Goal: Transaction & Acquisition: Purchase product/service

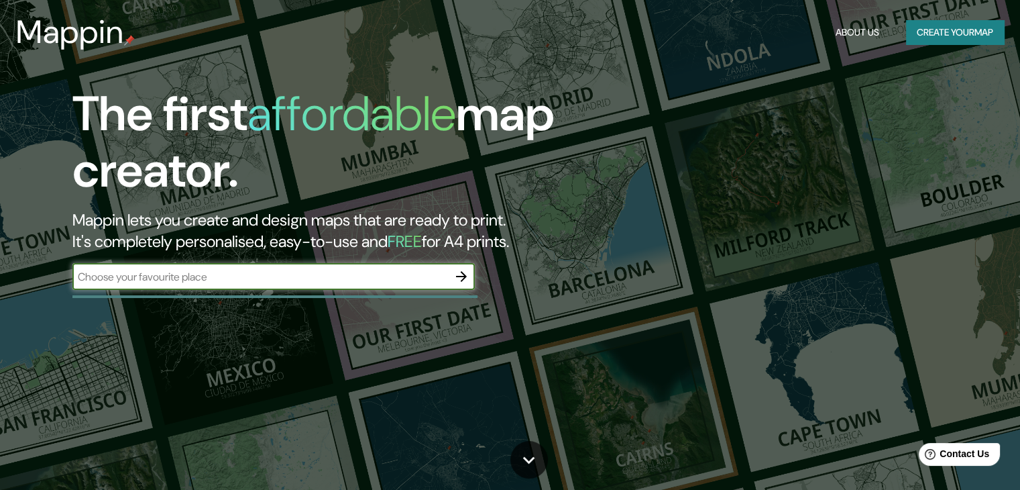
click at [366, 280] on input "text" at bounding box center [260, 276] width 376 height 15
type input "p"
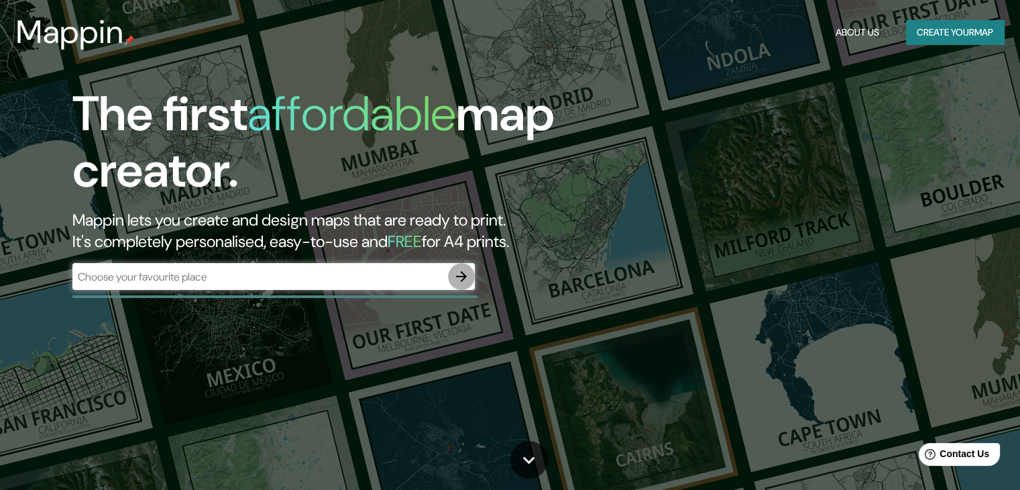
click at [457, 285] on button "button" at bounding box center [461, 276] width 27 height 27
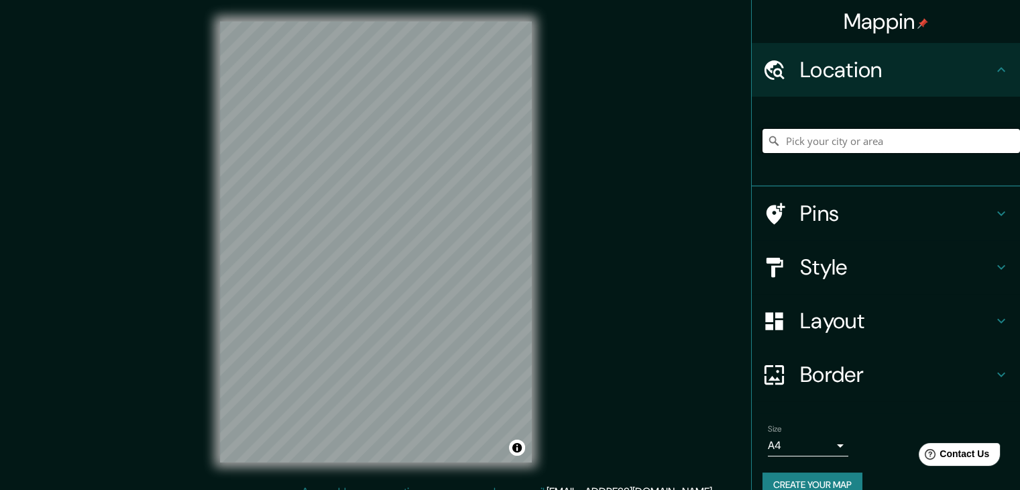
click at [810, 143] on input "Pick your city or area" at bounding box center [892, 141] width 258 height 24
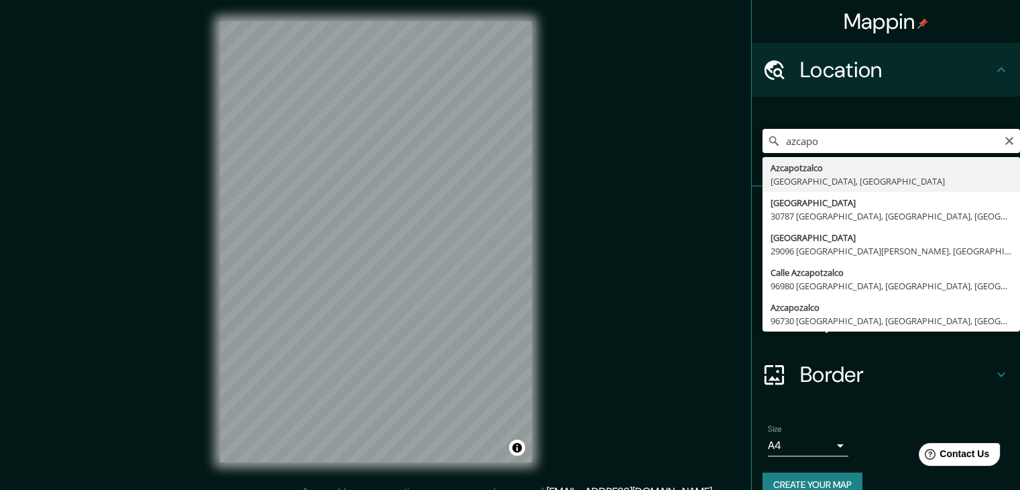
type input "[GEOGRAPHIC_DATA], [GEOGRAPHIC_DATA], [GEOGRAPHIC_DATA]"
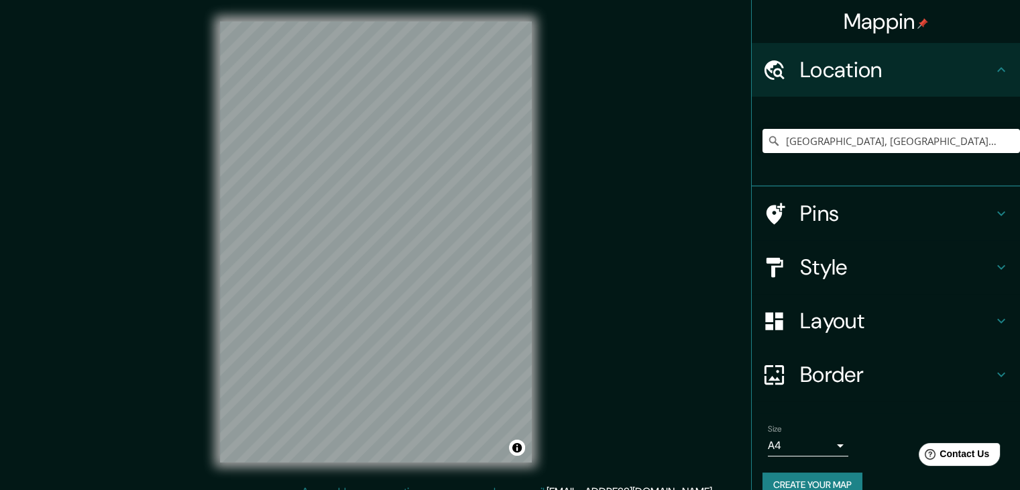
click at [844, 209] on h4 "Pins" at bounding box center [896, 213] width 193 height 27
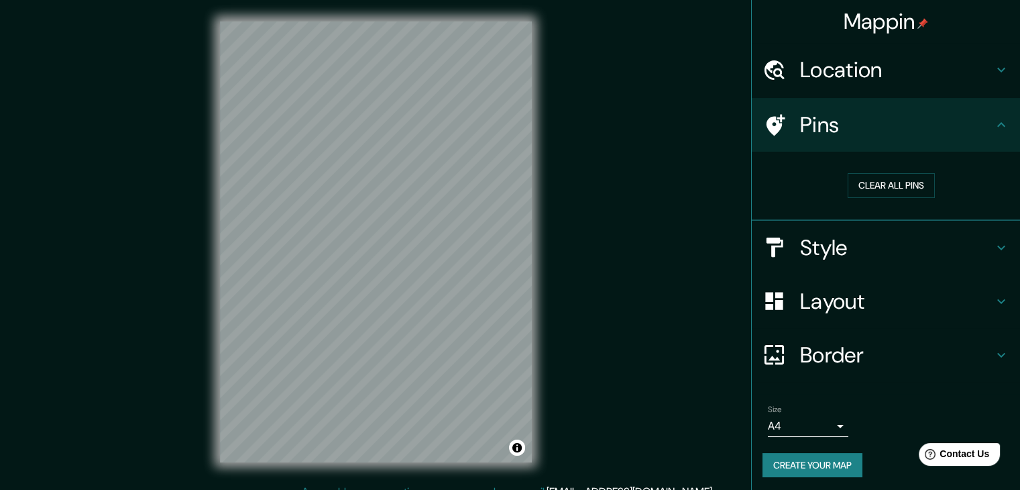
click at [840, 238] on h4 "Style" at bounding box center [896, 247] width 193 height 27
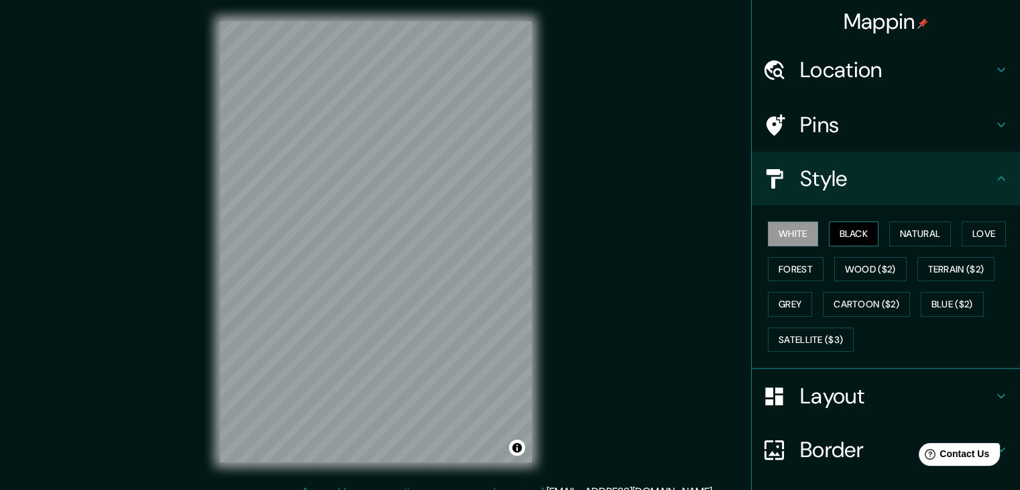
click at [837, 229] on button "Black" at bounding box center [854, 233] width 50 height 25
click at [923, 235] on button "Natural" at bounding box center [920, 233] width 62 height 25
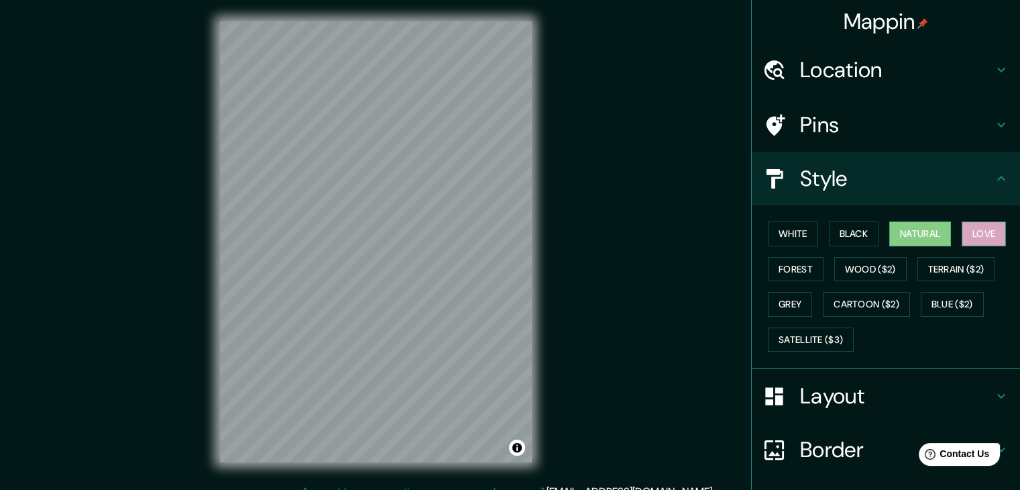
click at [982, 233] on button "Love" at bounding box center [984, 233] width 44 height 25
click at [801, 270] on button "Forest" at bounding box center [796, 269] width 56 height 25
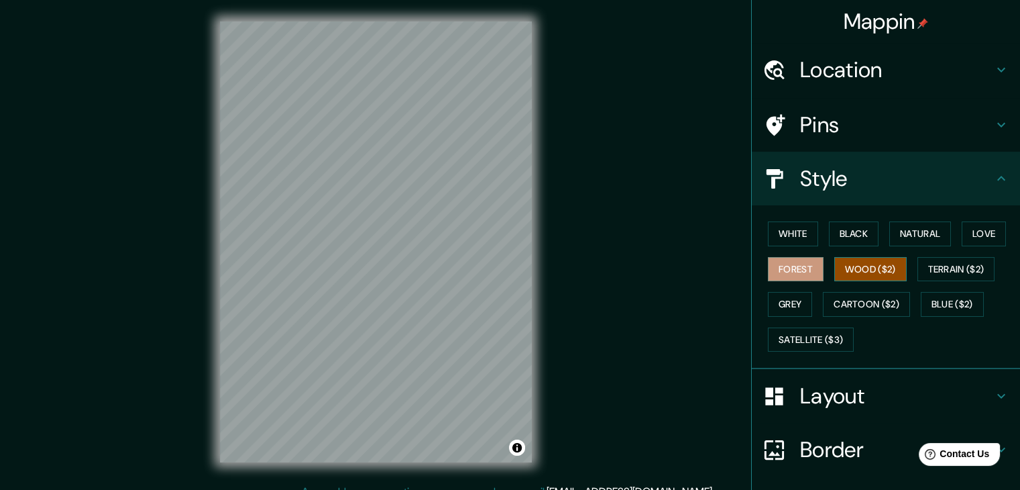
click at [861, 269] on button "Wood ($2)" at bounding box center [870, 269] width 72 height 25
click at [983, 274] on button "Terrain ($2)" at bounding box center [957, 269] width 78 height 25
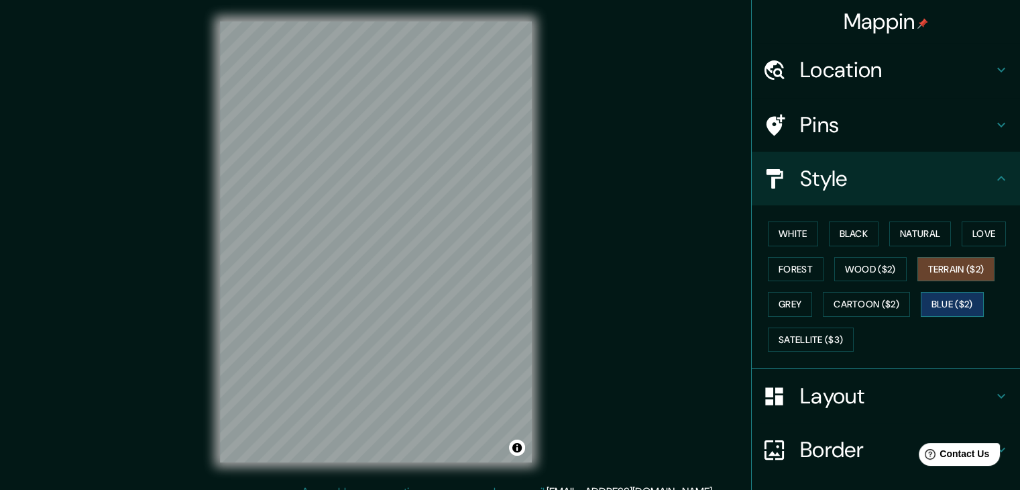
click at [942, 301] on button "Blue ($2)" at bounding box center [952, 304] width 63 height 25
click at [823, 304] on button "Cartoon ($2)" at bounding box center [866, 304] width 87 height 25
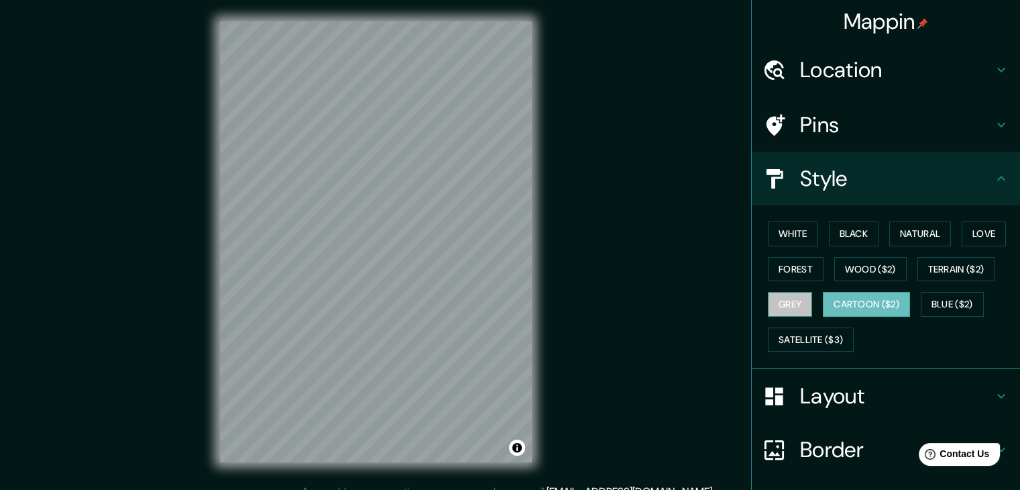
click at [791, 300] on button "Grey" at bounding box center [790, 304] width 44 height 25
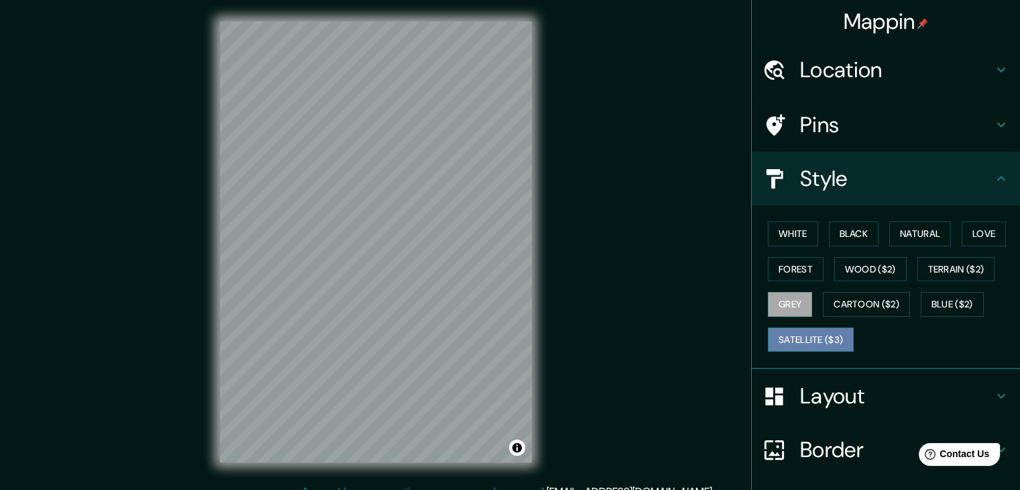
click at [814, 343] on button "Satellite ($3)" at bounding box center [811, 339] width 86 height 25
click at [809, 275] on button "Forest" at bounding box center [796, 269] width 56 height 25
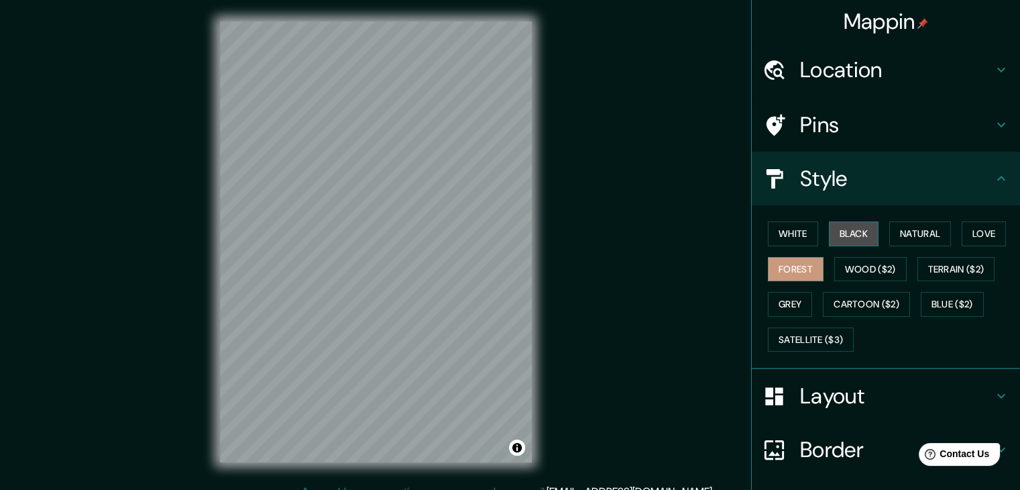
click at [862, 234] on button "Black" at bounding box center [854, 233] width 50 height 25
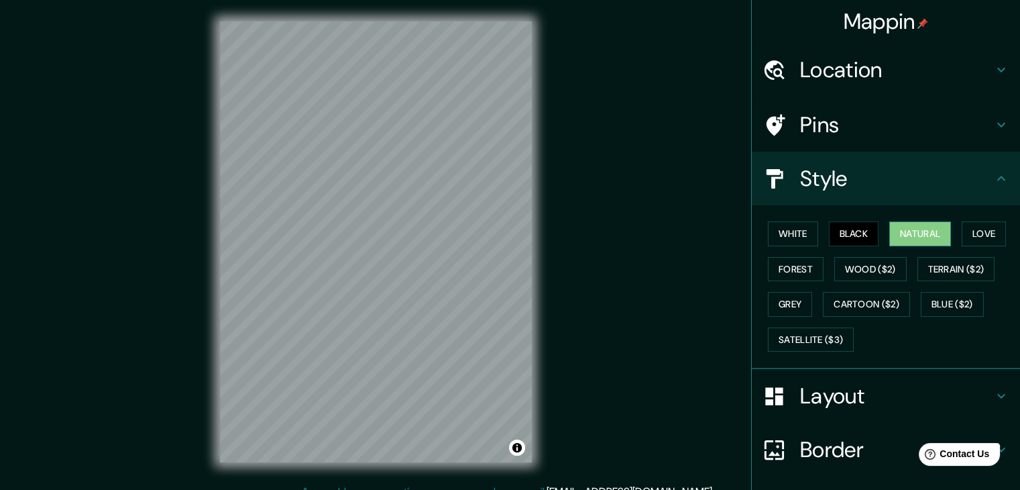
click at [915, 243] on button "Natural" at bounding box center [920, 233] width 62 height 25
click at [973, 245] on button "Love" at bounding box center [984, 233] width 44 height 25
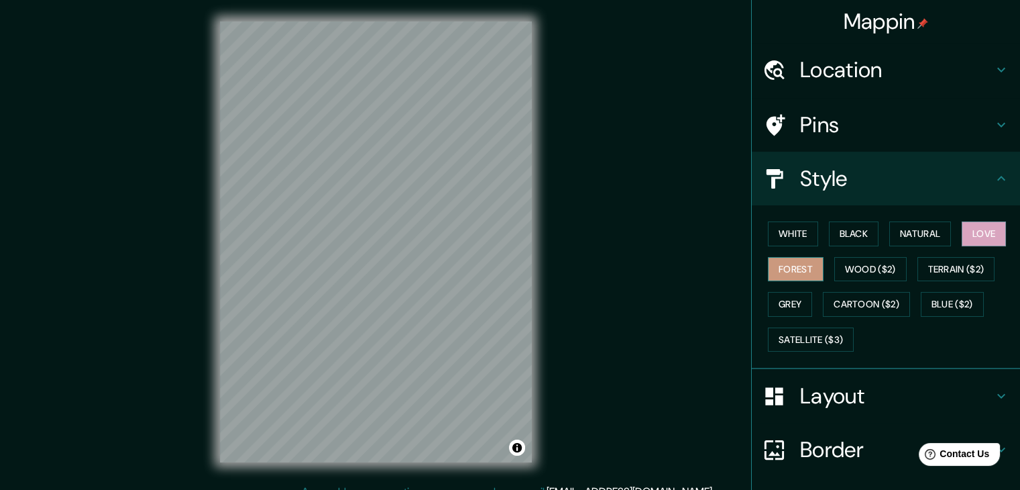
click at [808, 267] on button "Forest" at bounding box center [796, 269] width 56 height 25
click at [882, 272] on button "Wood ($2)" at bounding box center [870, 269] width 72 height 25
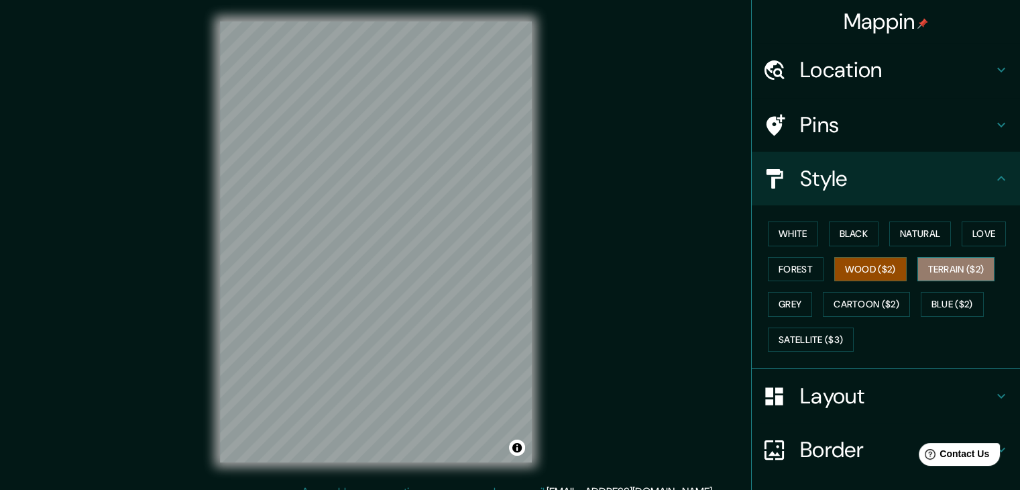
click at [937, 268] on button "Terrain ($2)" at bounding box center [957, 269] width 78 height 25
click at [808, 263] on button "Forest" at bounding box center [796, 269] width 56 height 25
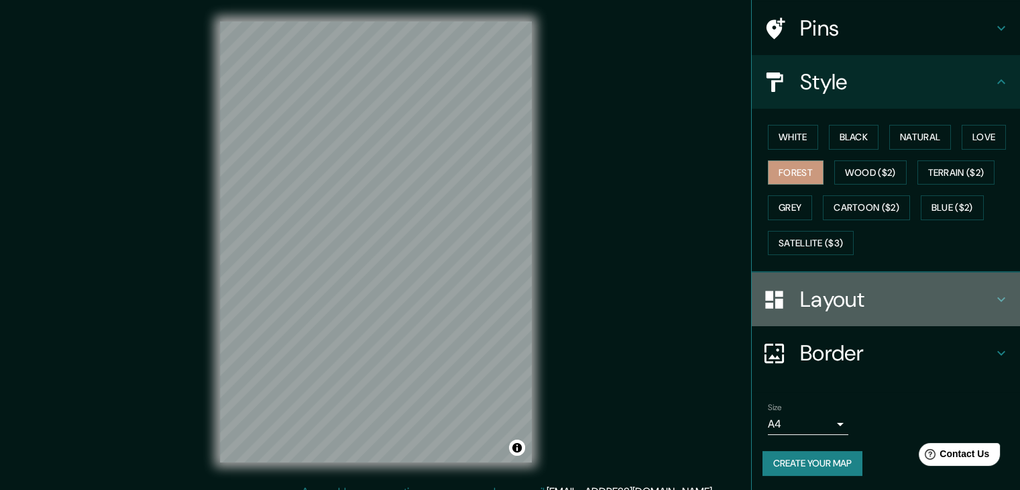
click at [890, 303] on h4 "Layout" at bounding box center [896, 299] width 193 height 27
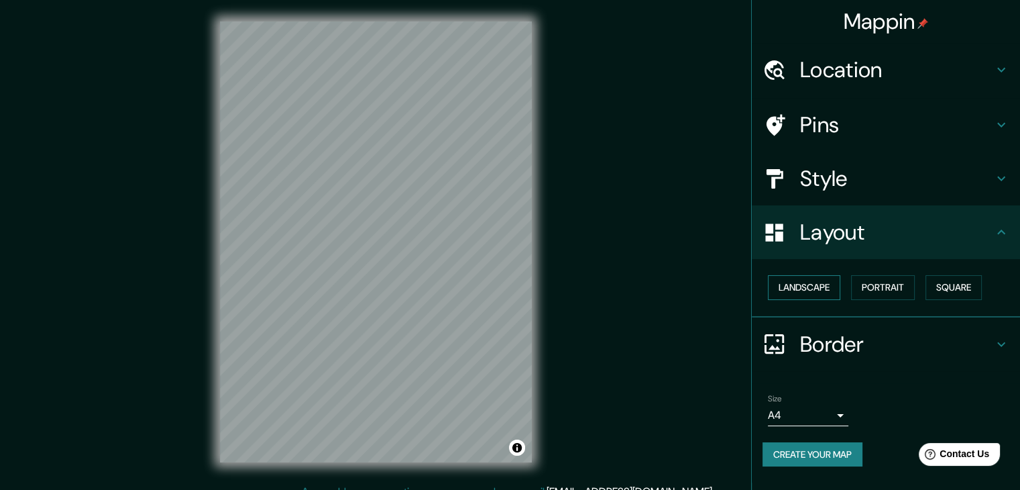
click at [821, 288] on button "Landscape" at bounding box center [804, 287] width 72 height 25
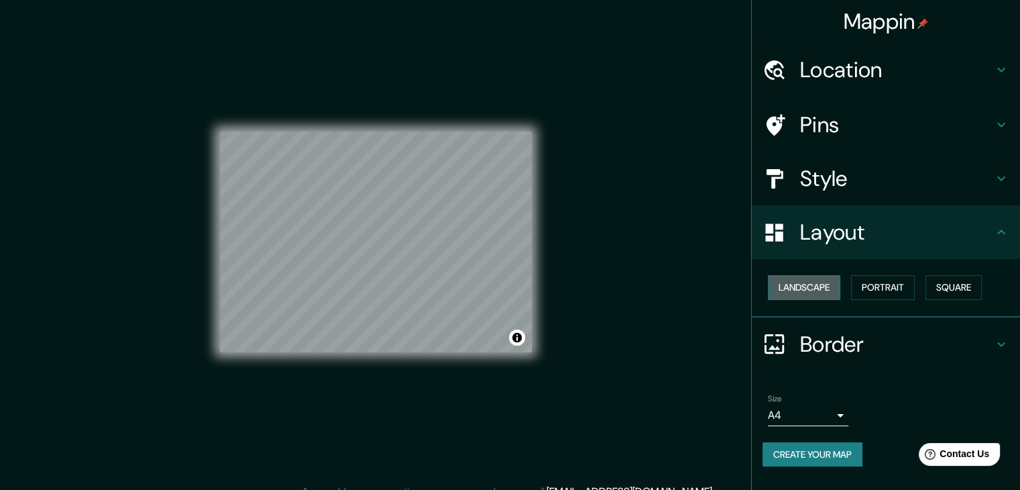
click at [821, 288] on button "Landscape" at bounding box center [804, 287] width 72 height 25
click at [904, 293] on button "Portrait" at bounding box center [883, 287] width 64 height 25
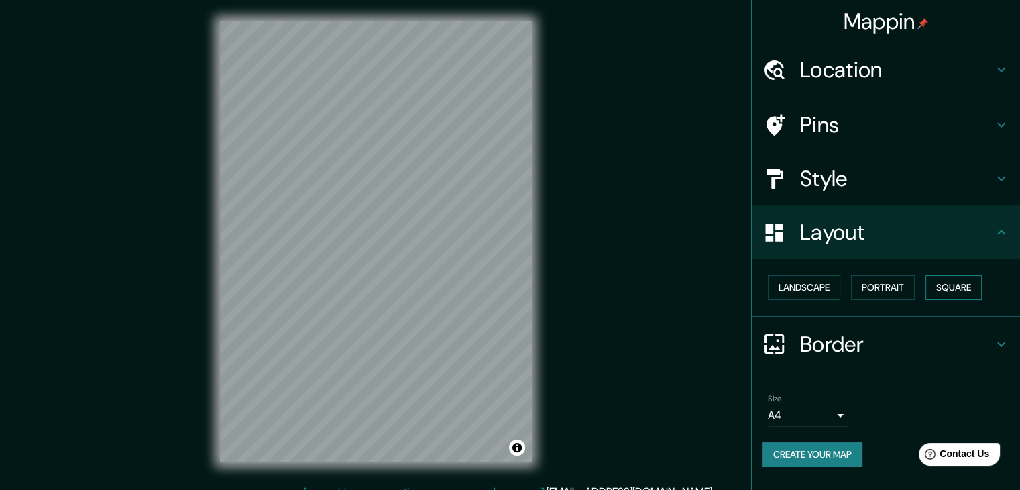
click at [970, 294] on button "Square" at bounding box center [954, 287] width 56 height 25
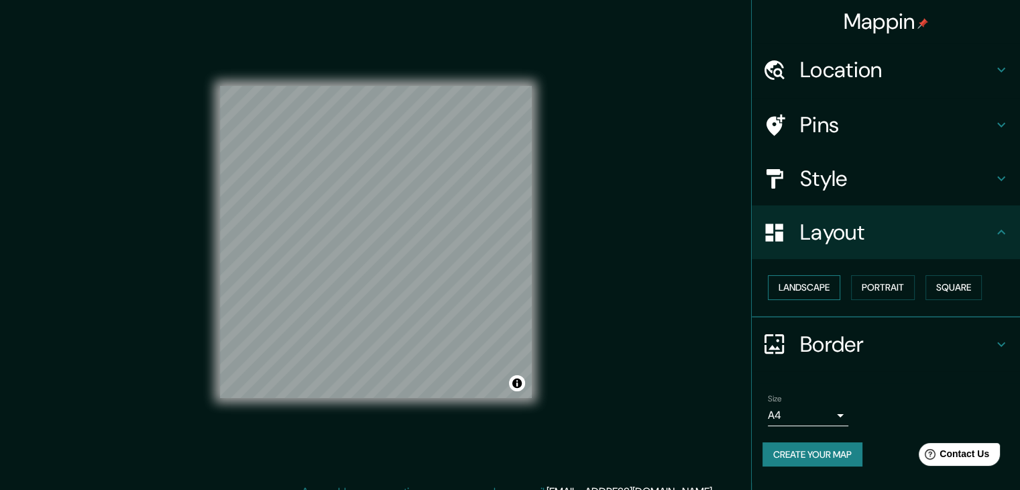
click at [826, 281] on button "Landscape" at bounding box center [804, 287] width 72 height 25
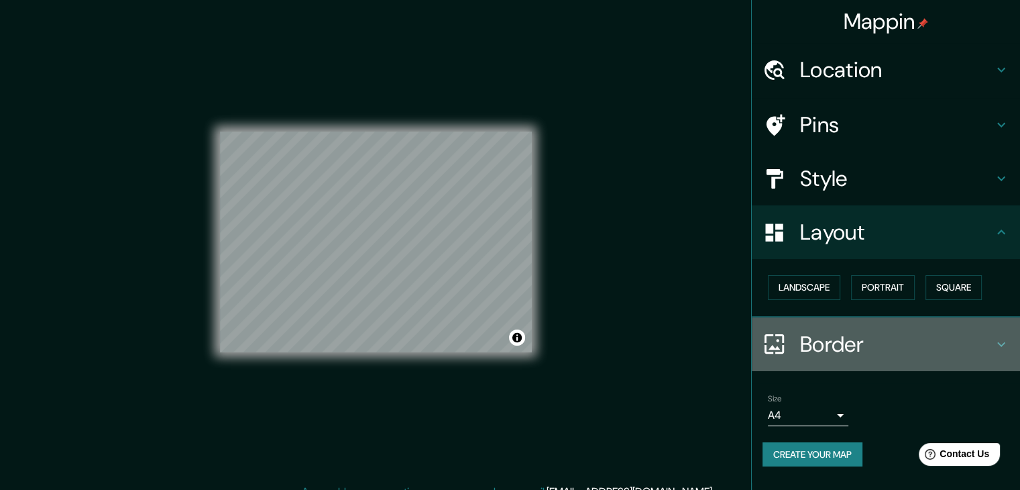
click at [903, 338] on h4 "Border" at bounding box center [896, 344] width 193 height 27
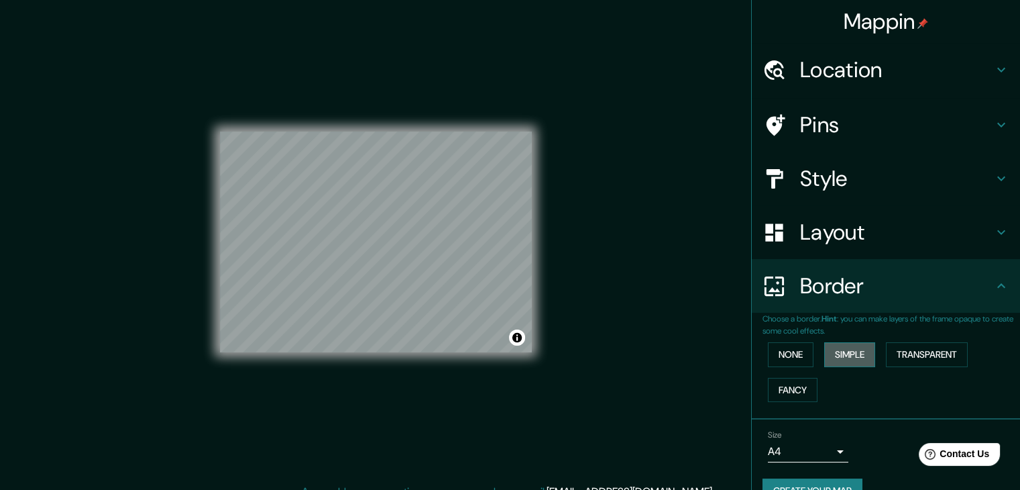
click at [840, 355] on button "Simple" at bounding box center [849, 354] width 51 height 25
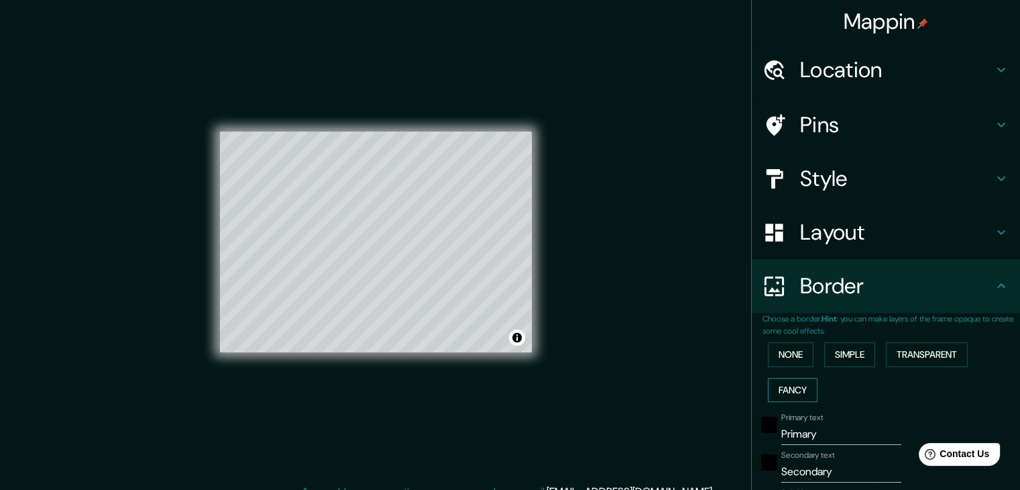
click at [792, 396] on button "Fancy" at bounding box center [793, 390] width 50 height 25
click at [768, 345] on button "None" at bounding box center [791, 354] width 46 height 25
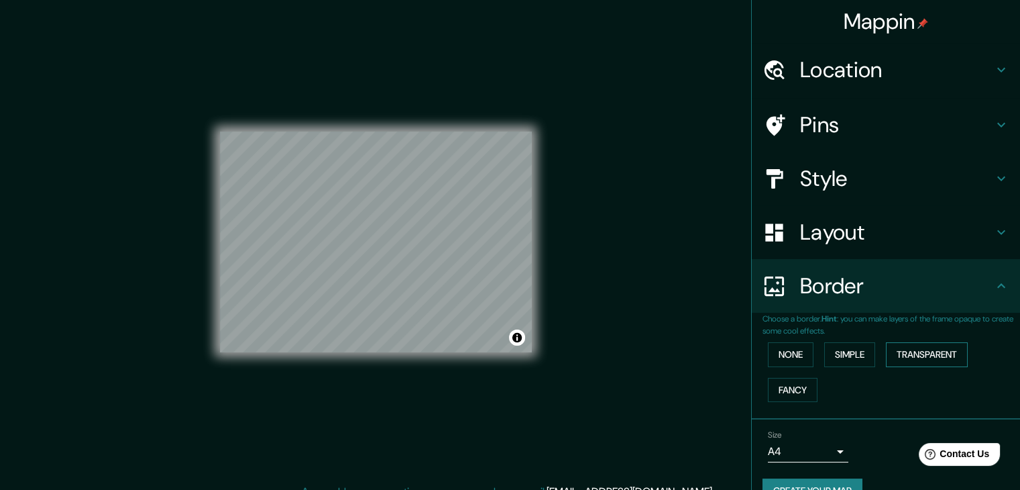
click at [938, 358] on button "Transparent" at bounding box center [927, 354] width 82 height 25
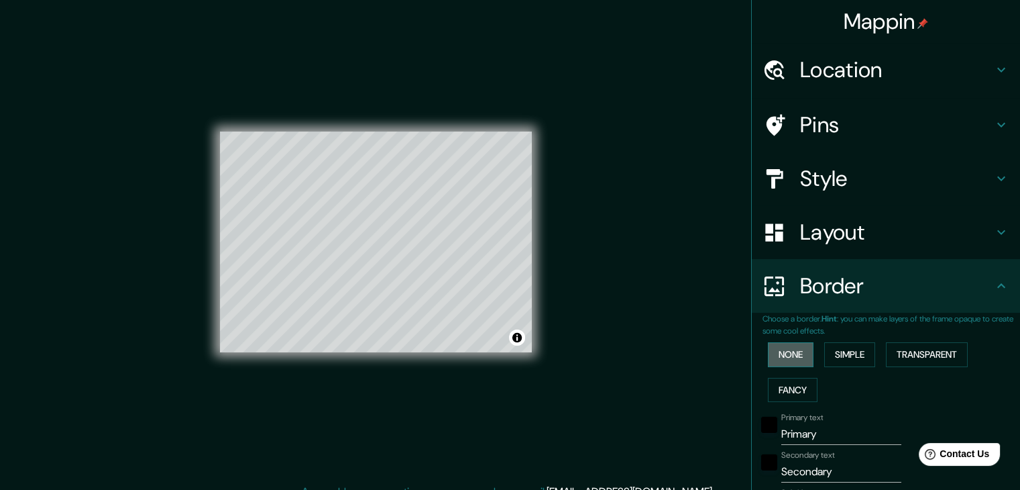
click at [781, 349] on button "None" at bounding box center [791, 354] width 46 height 25
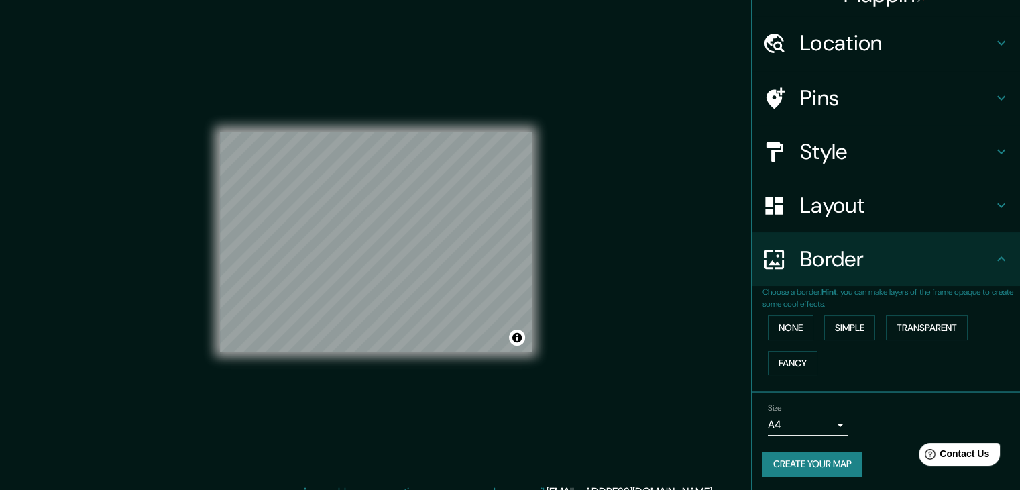
scroll to position [28, 0]
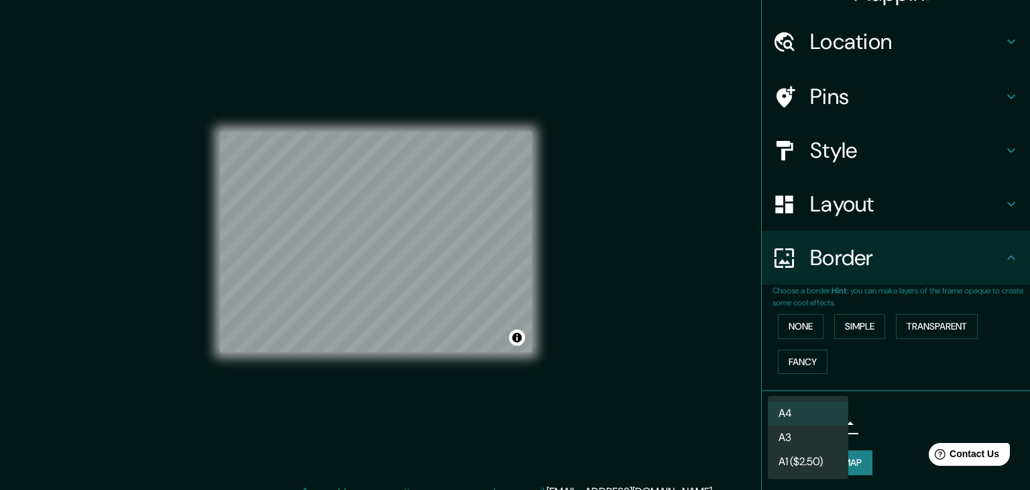
click at [821, 422] on body "Mappin Location [GEOGRAPHIC_DATA], [GEOGRAPHIC_DATA], [GEOGRAPHIC_DATA] Pins St…" at bounding box center [515, 245] width 1030 height 490
click at [931, 414] on div at bounding box center [515, 245] width 1030 height 490
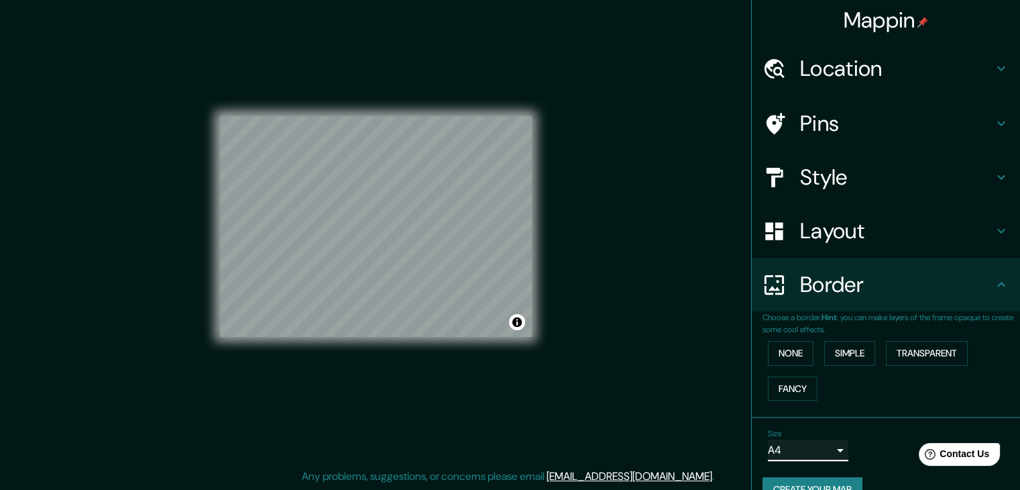
scroll to position [0, 0]
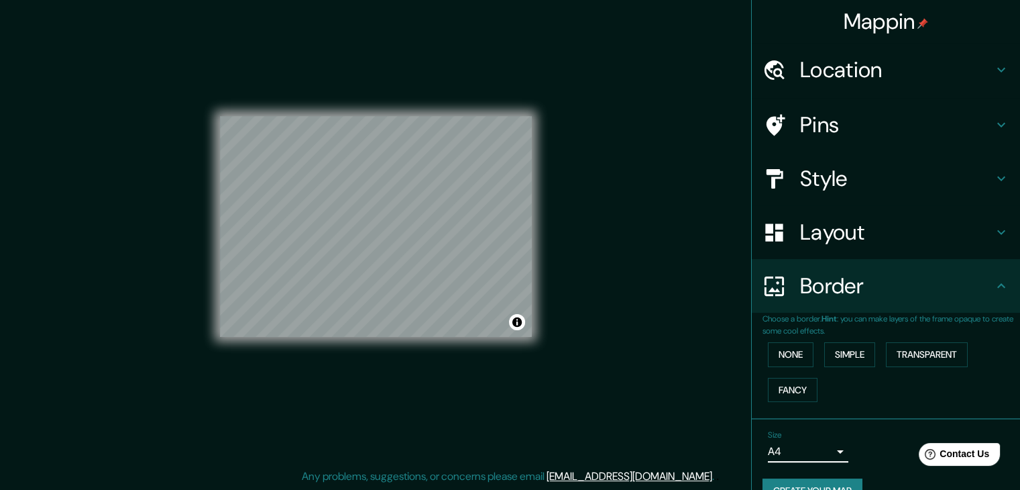
click at [844, 196] on div "Style" at bounding box center [886, 179] width 268 height 54
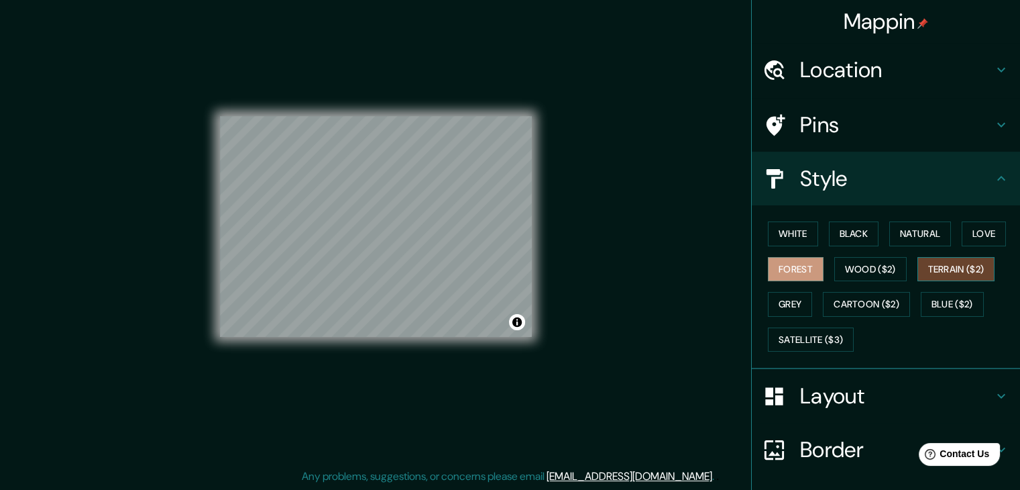
click at [953, 268] on button "Terrain ($2)" at bounding box center [957, 269] width 78 height 25
click at [785, 232] on button "White" at bounding box center [793, 233] width 50 height 25
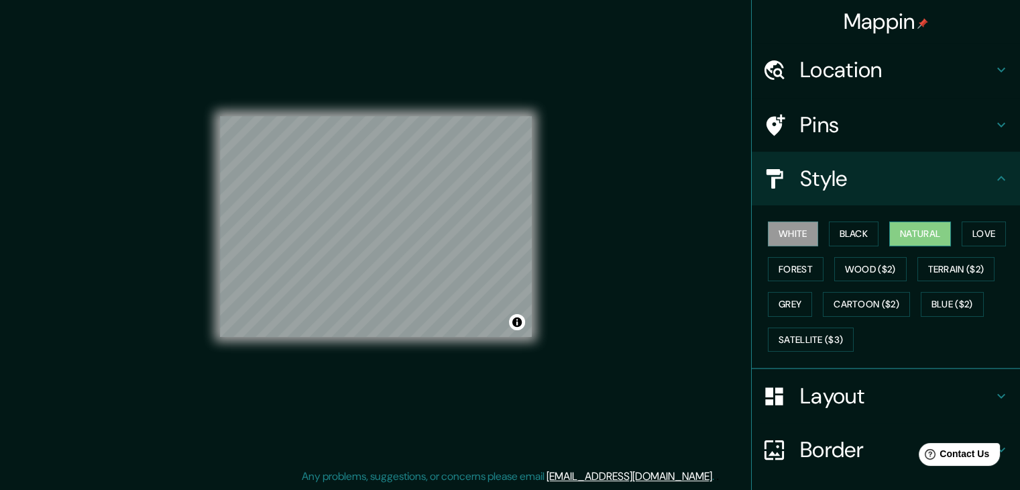
click at [899, 229] on button "Natural" at bounding box center [920, 233] width 62 height 25
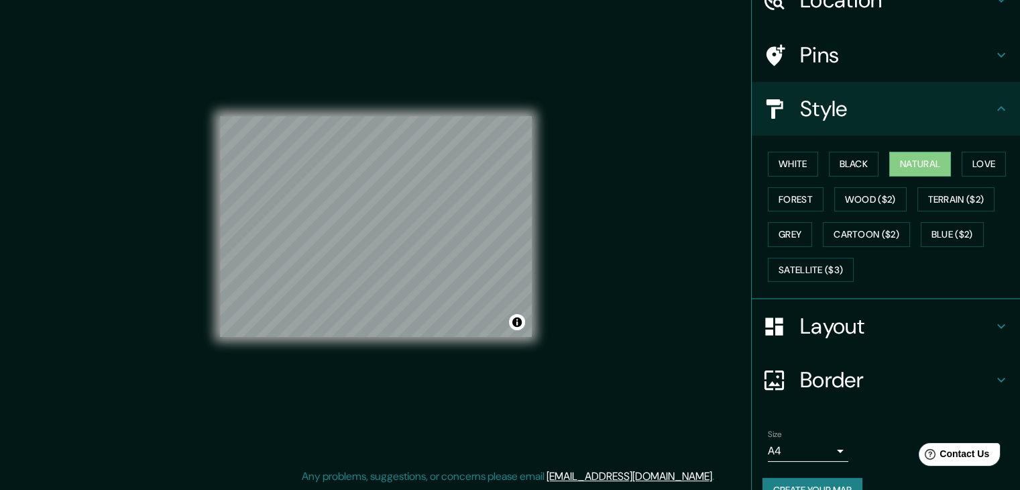
scroll to position [97, 0]
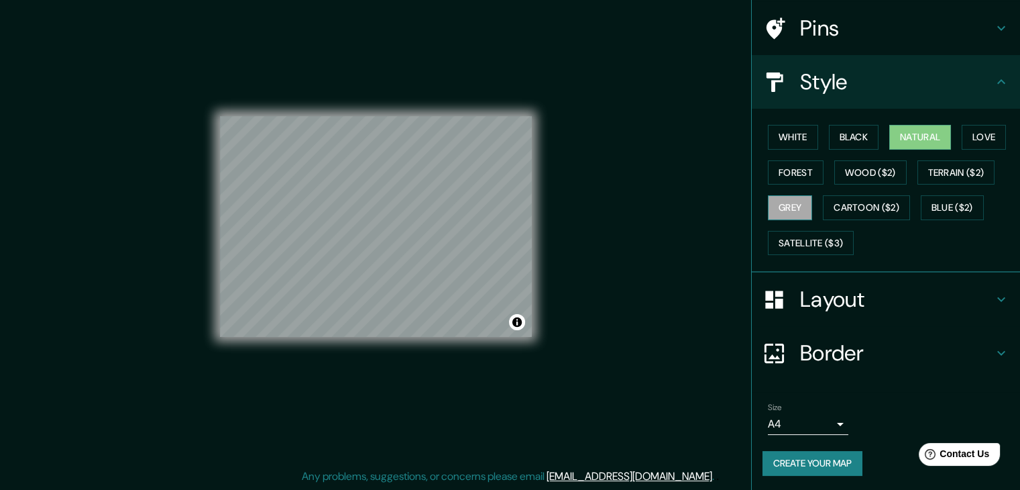
click at [773, 201] on button "Grey" at bounding box center [790, 207] width 44 height 25
click at [855, 132] on button "Black" at bounding box center [854, 137] width 50 height 25
click at [911, 122] on div "White Black Natural Love Forest Wood ($2) Terrain ($2) Grey Cartoon ($2) Blue (…" at bounding box center [892, 189] width 258 height 141
click at [911, 137] on button "Natural" at bounding box center [920, 137] width 62 height 25
click at [821, 457] on button "Create your map" at bounding box center [813, 463] width 100 height 25
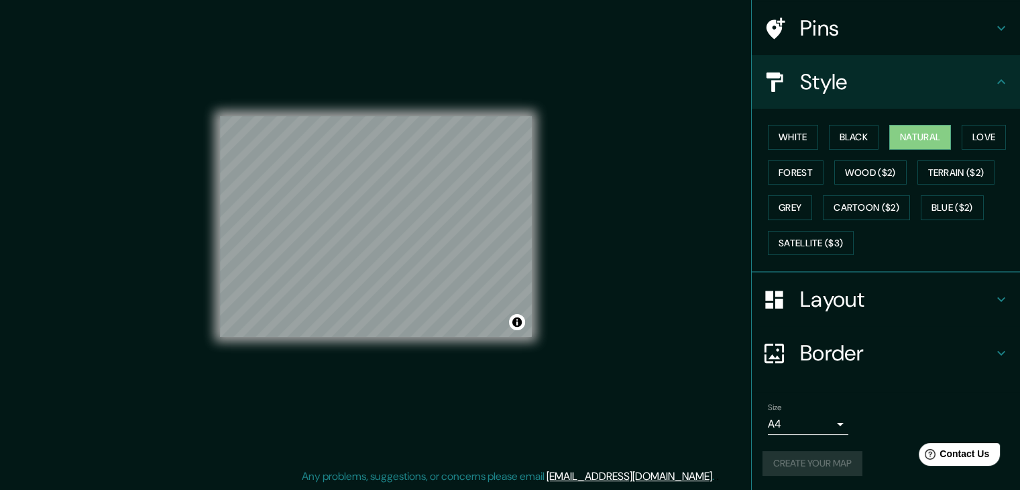
click at [824, 314] on div "Layout" at bounding box center [886, 299] width 268 height 54
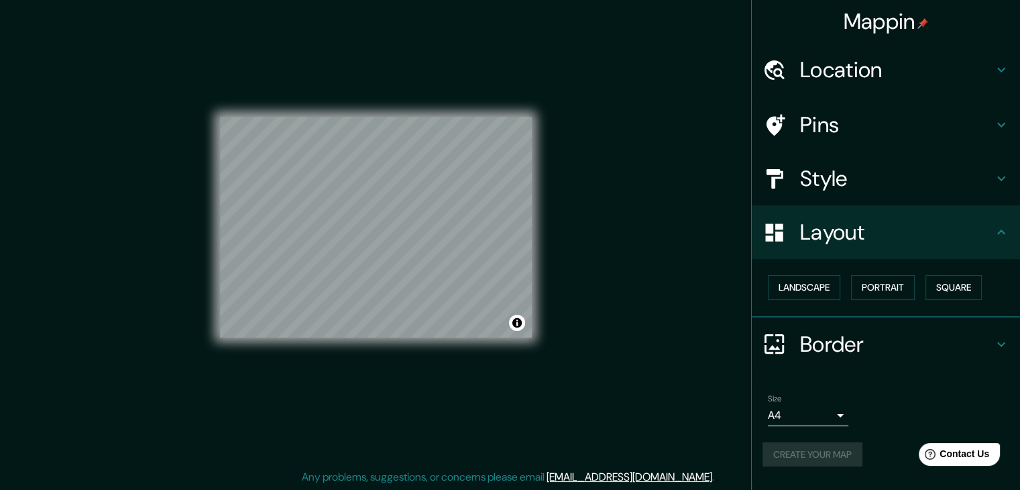
scroll to position [15, 0]
click at [661, 276] on div "Mappin Location [GEOGRAPHIC_DATA], [GEOGRAPHIC_DATA], [GEOGRAPHIC_DATA] Pins St…" at bounding box center [510, 237] width 1020 height 505
click at [820, 448] on button "Create your map" at bounding box center [813, 454] width 100 height 25
click at [826, 455] on button "Create your map" at bounding box center [813, 454] width 100 height 25
click at [428, 46] on div "© Mapbox © OpenStreetMap Improve this map" at bounding box center [376, 226] width 312 height 441
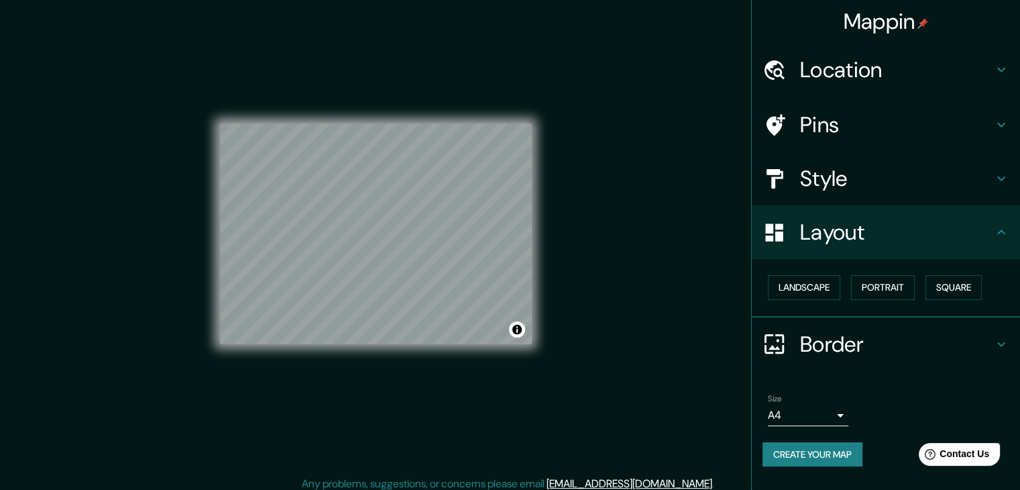
scroll to position [0, 0]
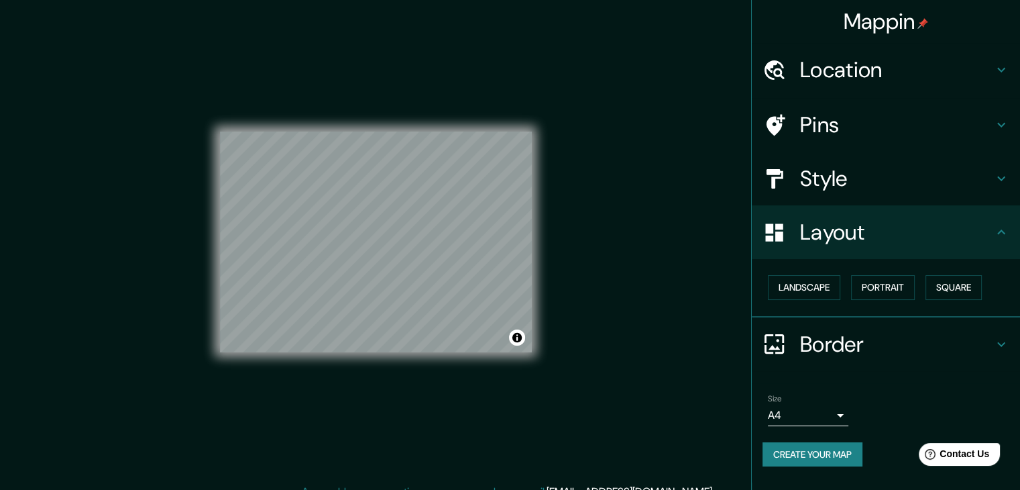
click at [913, 17] on h4 "Mappin" at bounding box center [886, 21] width 85 height 27
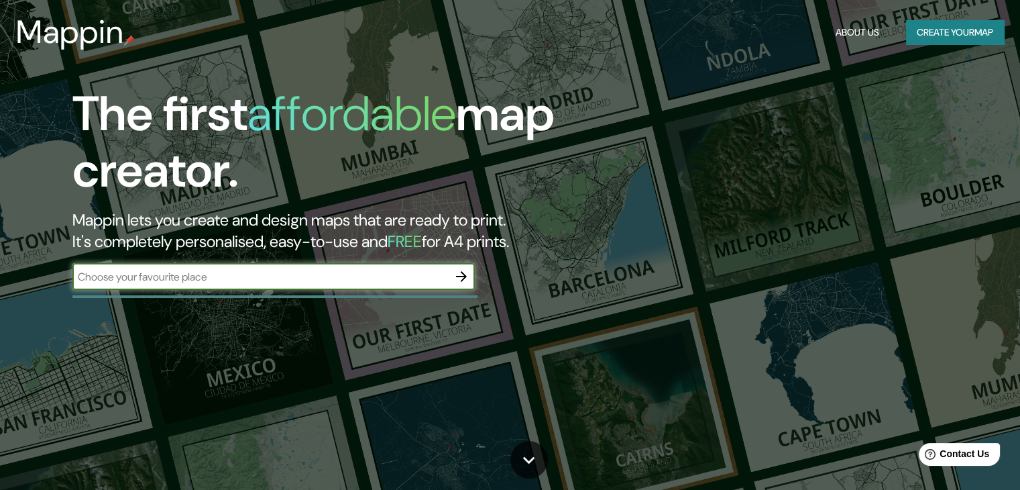
click at [966, 29] on button "Create your map" at bounding box center [955, 32] width 98 height 25
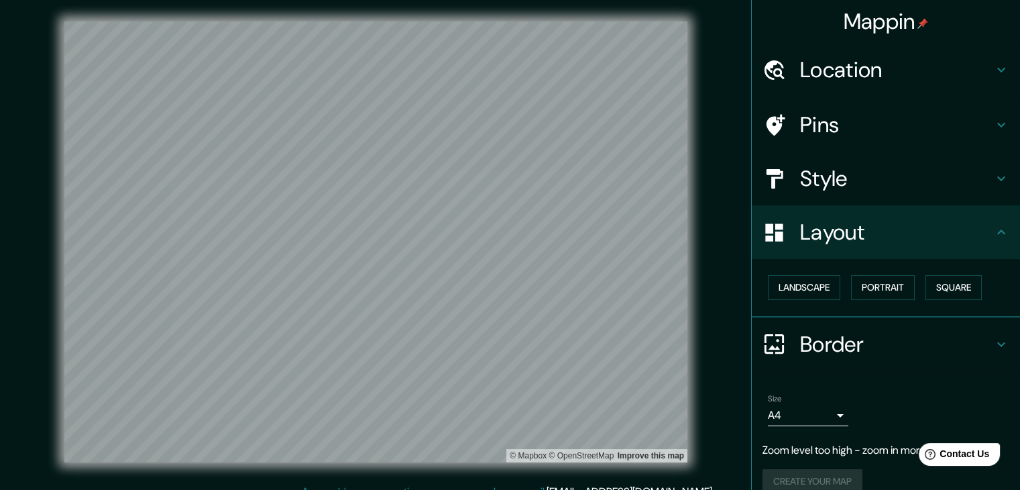
click at [867, 68] on h4 "Location" at bounding box center [896, 69] width 193 height 27
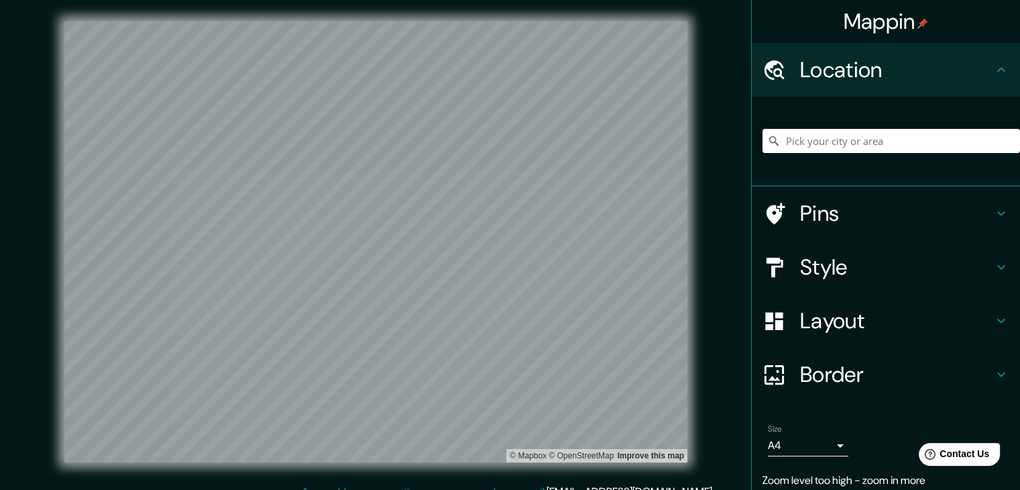
click at [856, 146] on input "Pick your city or area" at bounding box center [892, 141] width 258 height 24
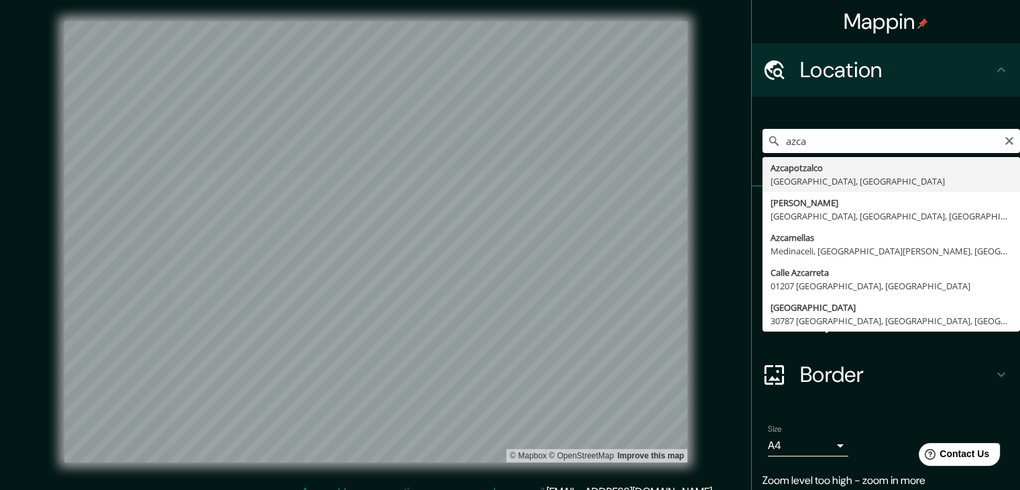
type input "[GEOGRAPHIC_DATA], [GEOGRAPHIC_DATA], [GEOGRAPHIC_DATA]"
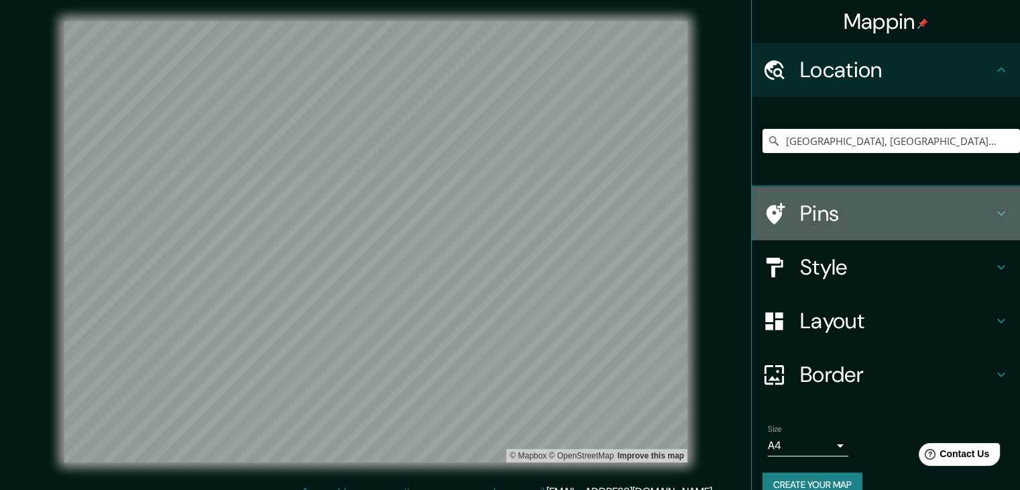
click at [850, 208] on h4 "Pins" at bounding box center [896, 213] width 193 height 27
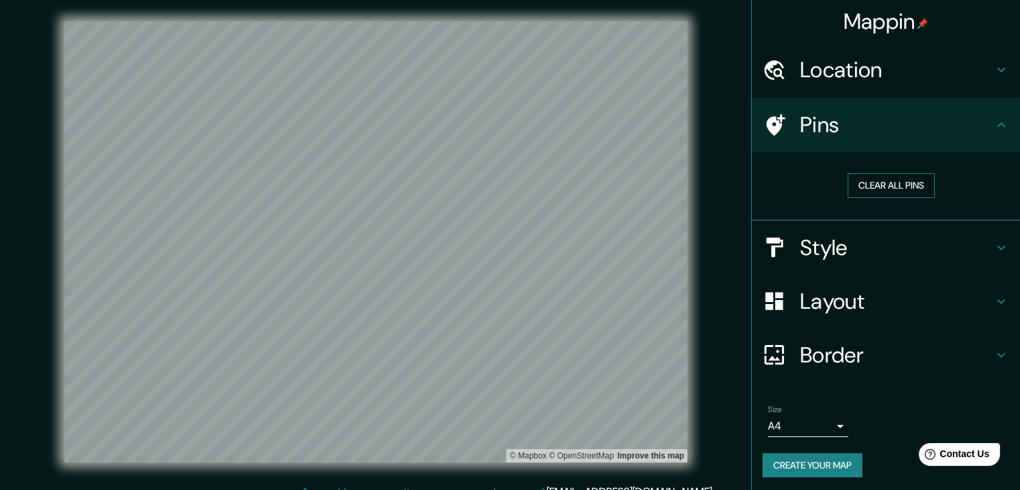
click at [871, 193] on button "Clear all pins" at bounding box center [891, 185] width 87 height 25
click at [864, 180] on button "Clear all pins" at bounding box center [891, 185] width 87 height 25
click at [847, 252] on h4 "Style" at bounding box center [896, 247] width 193 height 27
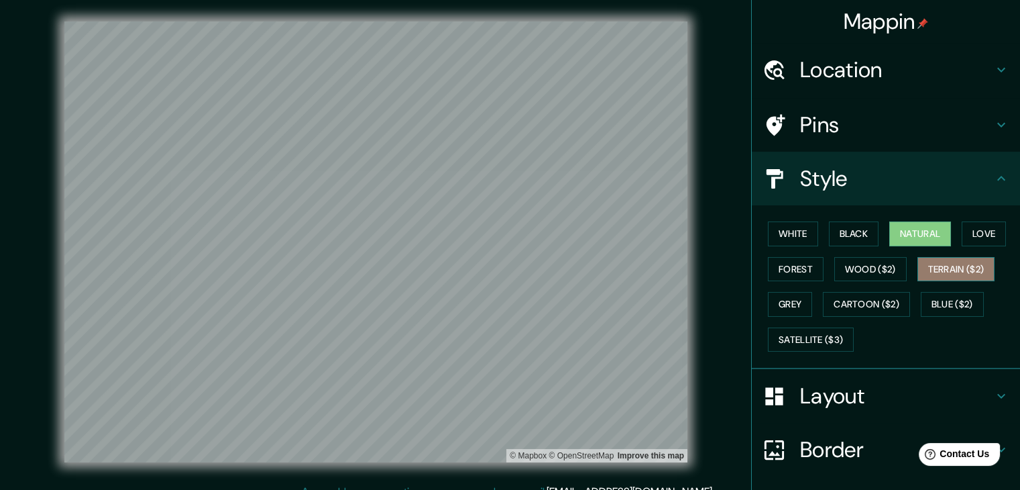
click at [973, 279] on button "Terrain ($2)" at bounding box center [957, 269] width 78 height 25
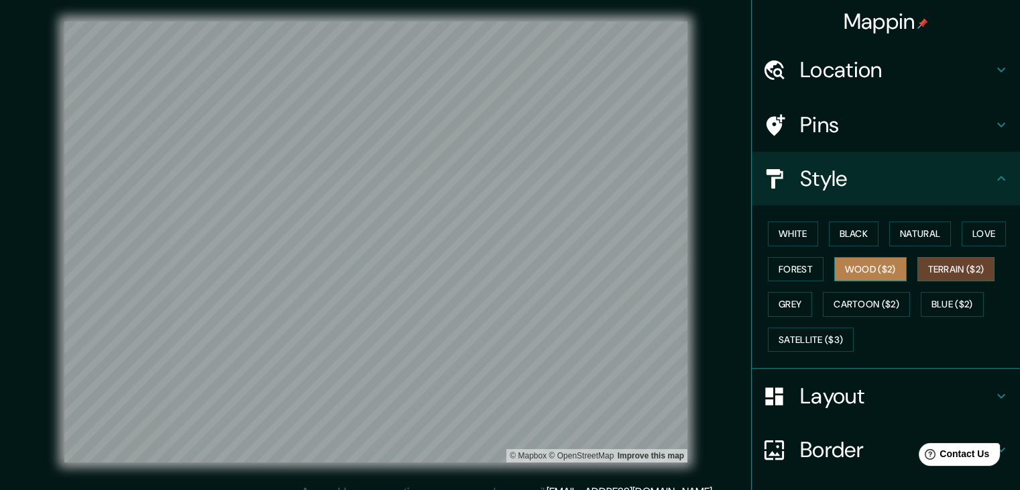
click at [882, 269] on button "Wood ($2)" at bounding box center [870, 269] width 72 height 25
click at [794, 262] on button "Forest" at bounding box center [796, 269] width 56 height 25
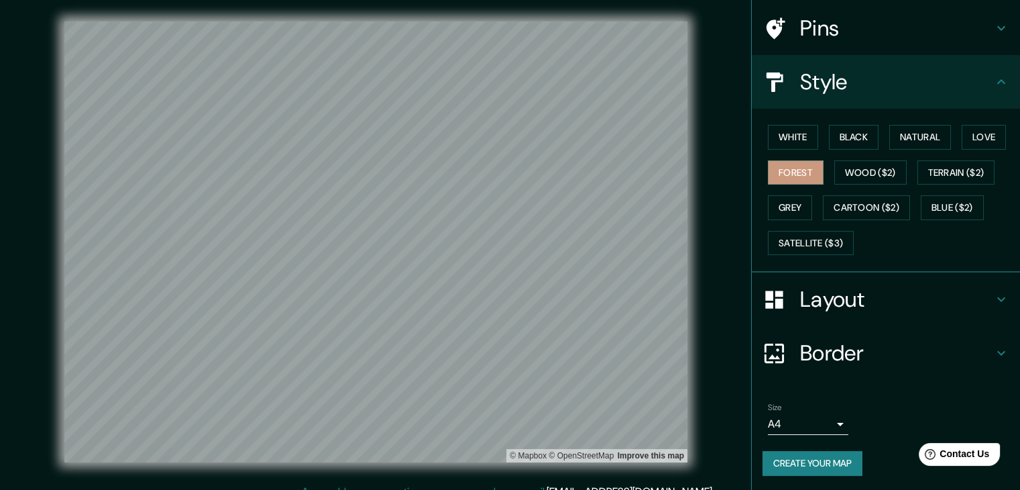
click at [825, 286] on h4 "Layout" at bounding box center [896, 299] width 193 height 27
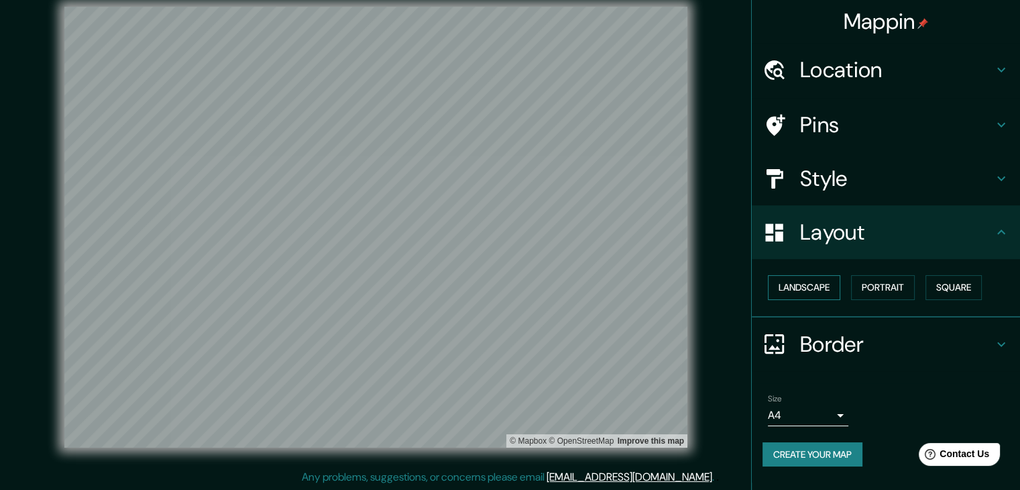
scroll to position [15, 0]
click at [826, 290] on button "Landscape" at bounding box center [804, 287] width 72 height 25
click at [837, 331] on h4 "Border" at bounding box center [896, 344] width 193 height 27
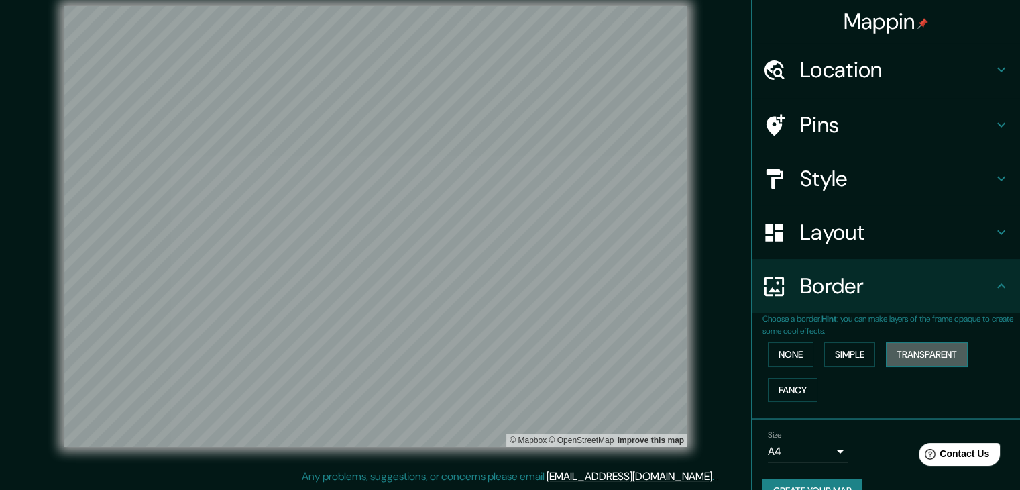
click at [916, 346] on button "Transparent" at bounding box center [927, 354] width 82 height 25
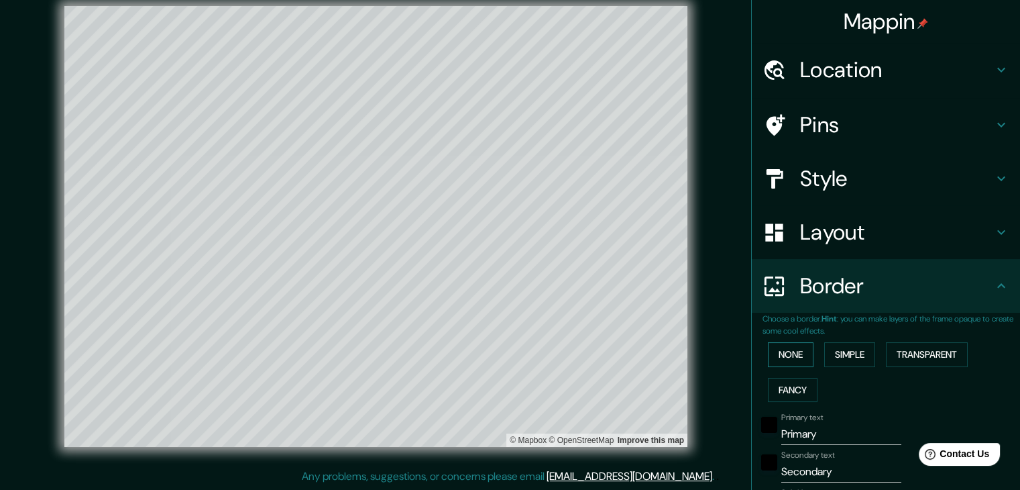
click at [769, 345] on button "None" at bounding box center [791, 354] width 46 height 25
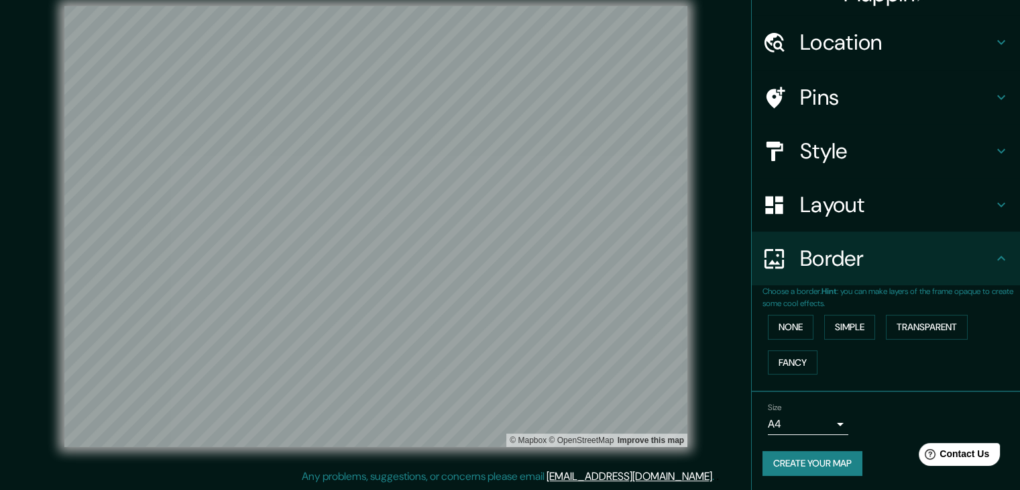
scroll to position [28, 0]
click at [795, 454] on button "Create your map" at bounding box center [813, 462] width 100 height 25
click at [869, 124] on div "Style" at bounding box center [886, 150] width 268 height 54
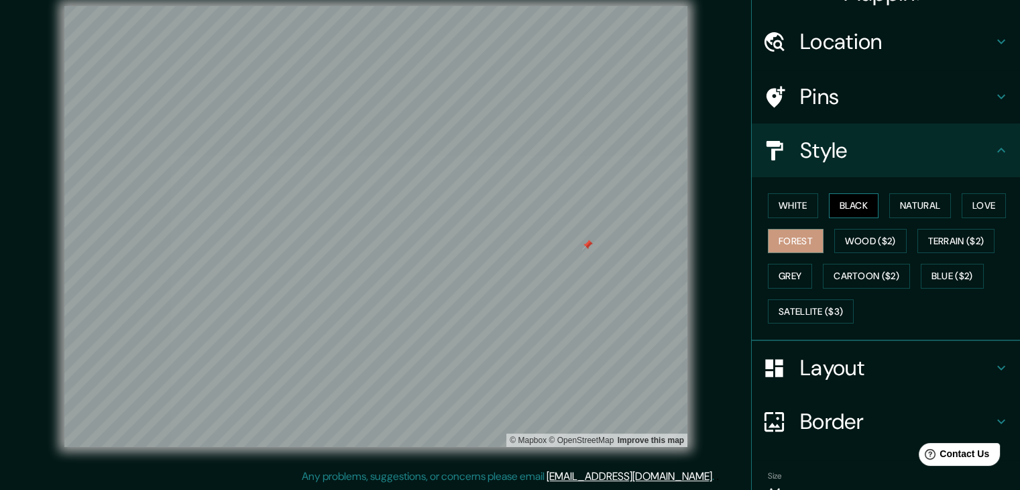
click at [853, 198] on button "Black" at bounding box center [854, 205] width 50 height 25
click at [901, 193] on button "Natural" at bounding box center [920, 205] width 62 height 25
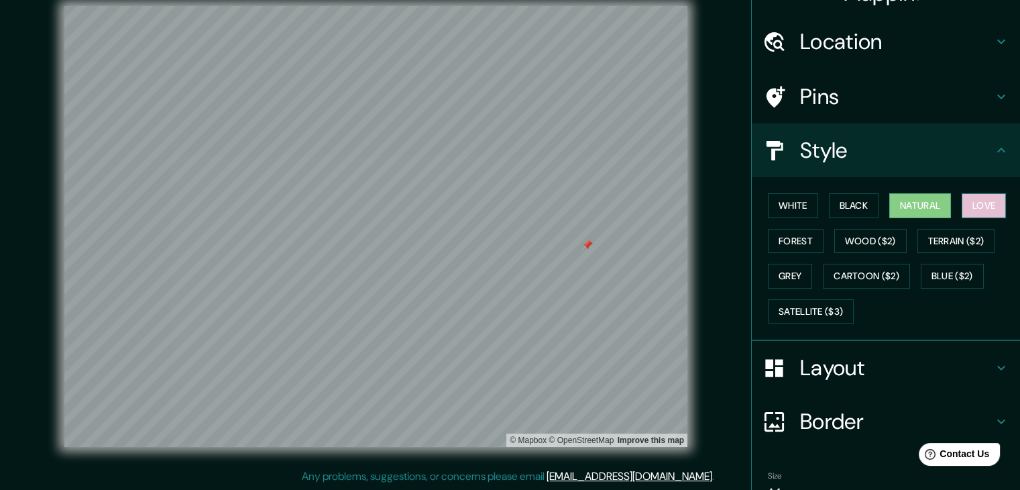
click at [962, 204] on button "Love" at bounding box center [984, 205] width 44 height 25
click at [960, 246] on button "Terrain ($2)" at bounding box center [957, 241] width 78 height 25
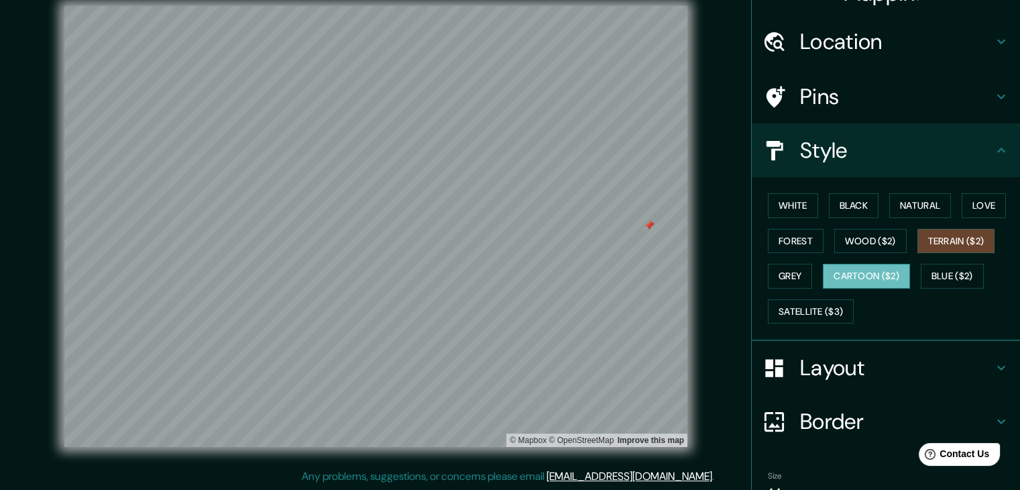
click at [842, 264] on button "Cartoon ($2)" at bounding box center [866, 276] width 87 height 25
click at [789, 274] on button "Grey" at bounding box center [790, 276] width 44 height 25
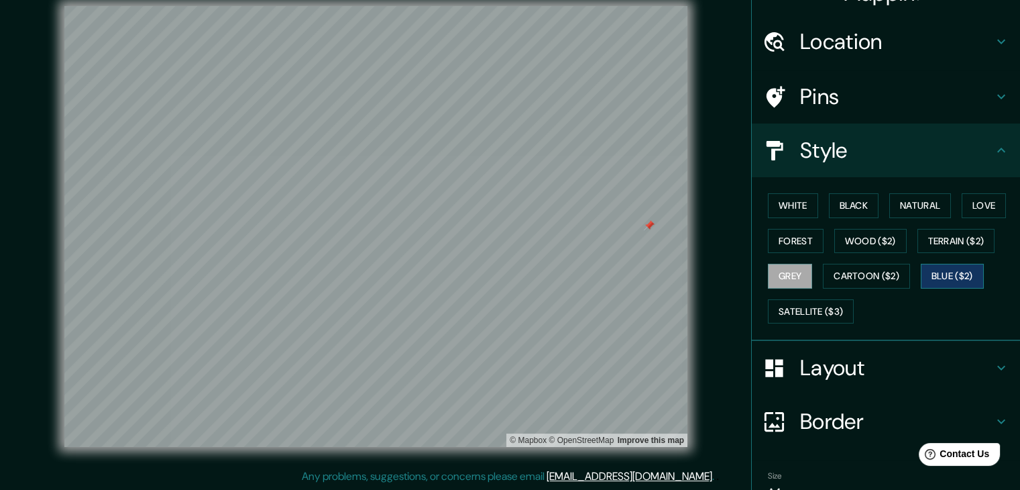
click at [958, 279] on button "Blue ($2)" at bounding box center [952, 276] width 63 height 25
click at [820, 315] on button "Satellite ($3)" at bounding box center [811, 311] width 86 height 25
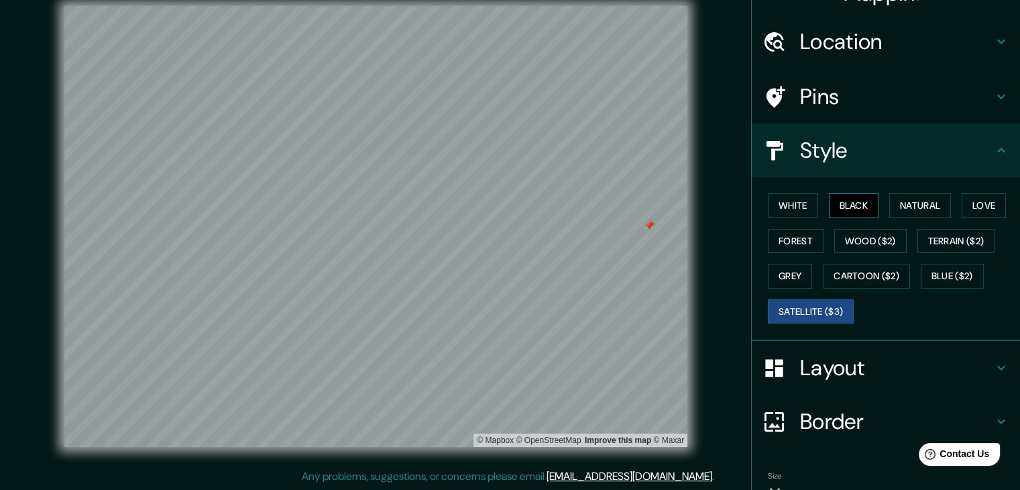
click at [834, 207] on button "Black" at bounding box center [854, 205] width 50 height 25
click at [891, 209] on button "Natural" at bounding box center [920, 205] width 62 height 25
